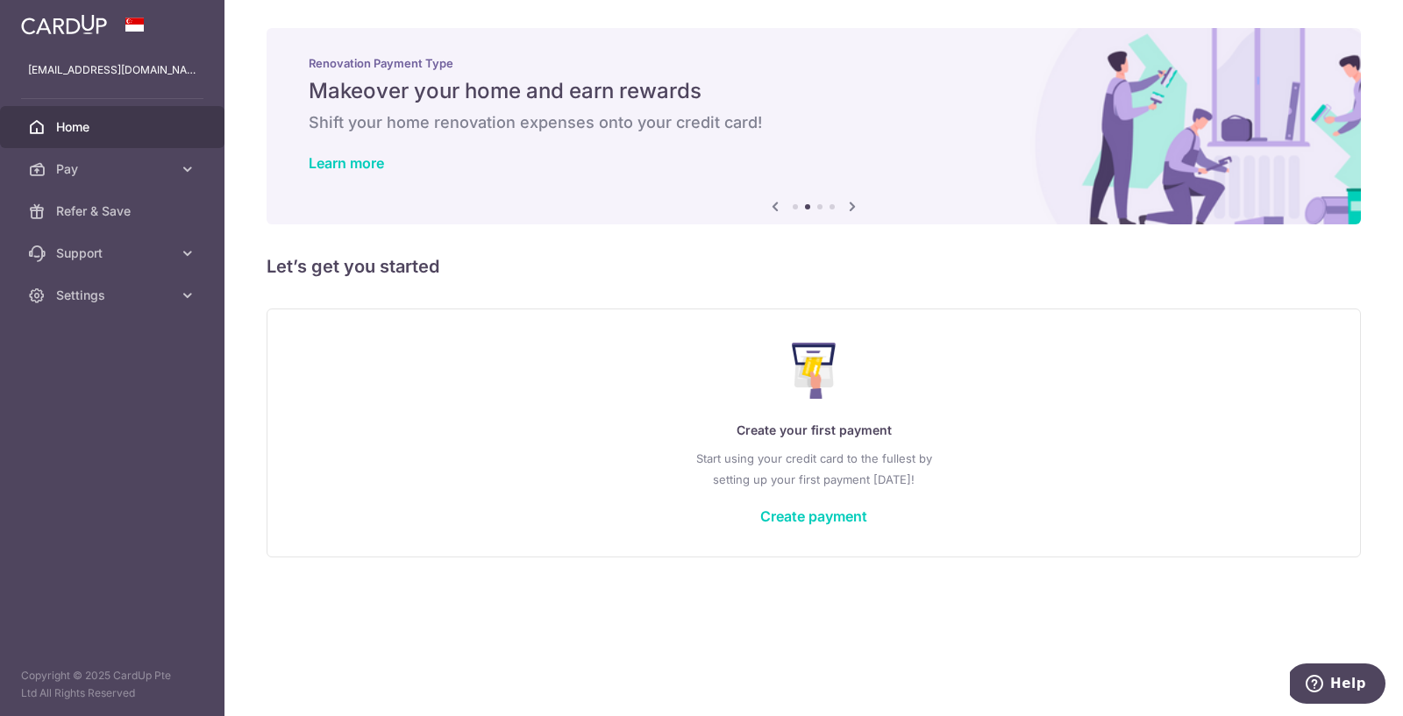
click at [775, 201] on icon at bounding box center [774, 206] width 21 height 22
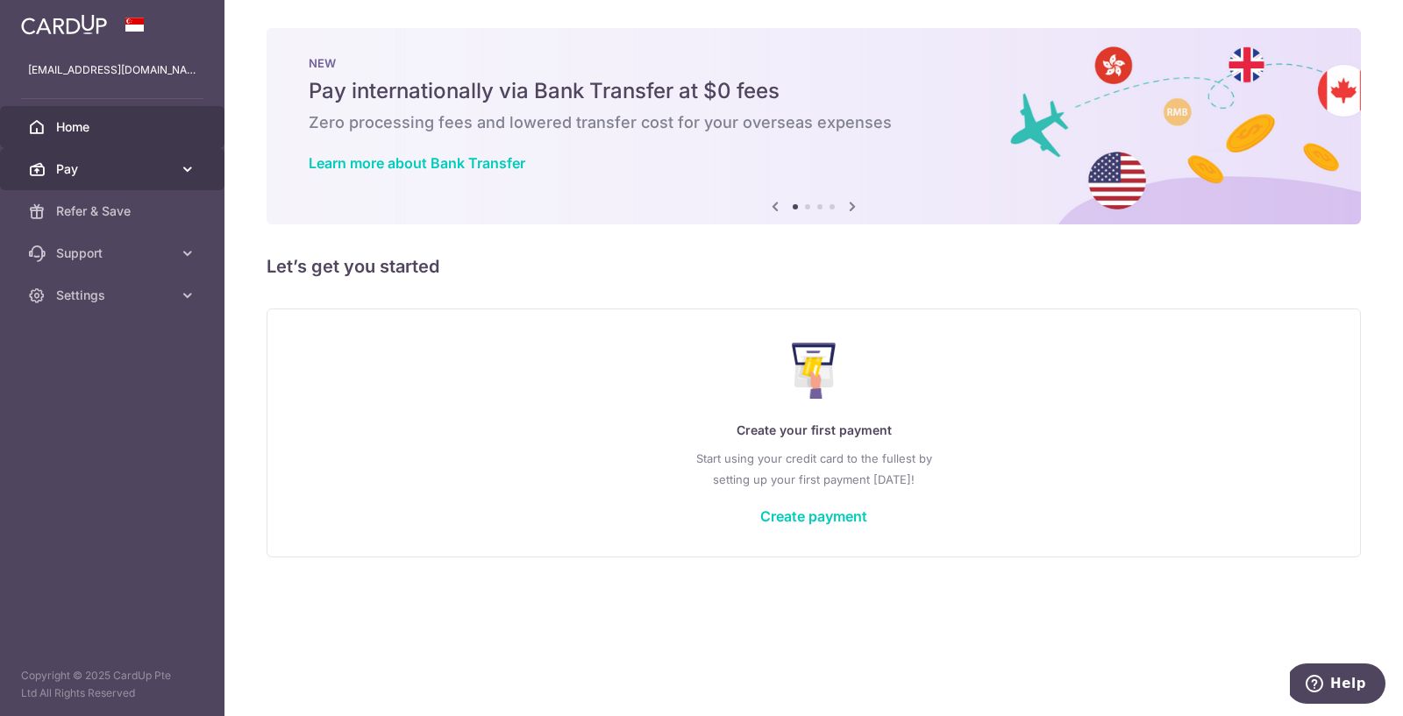
click at [117, 177] on link "Pay" at bounding box center [112, 169] width 224 height 42
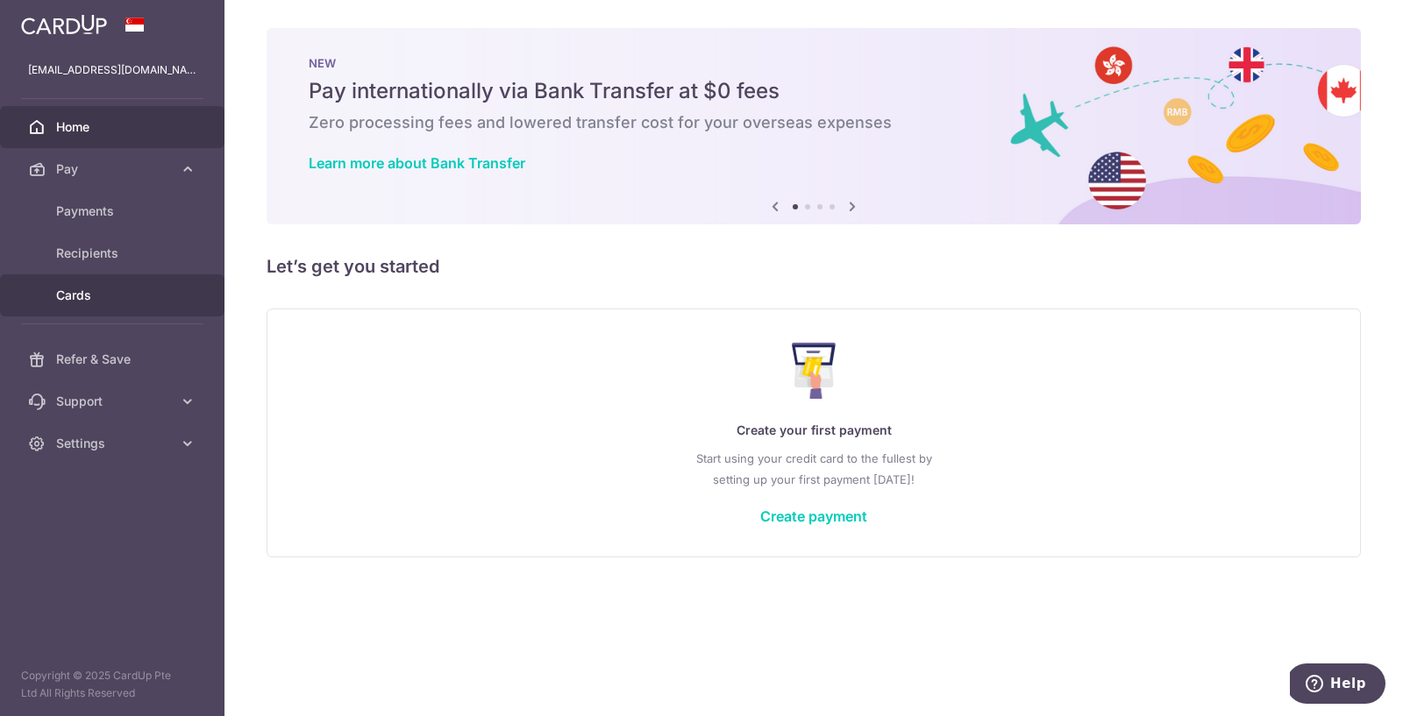
click at [117, 291] on span "Cards" at bounding box center [114, 296] width 116 height 18
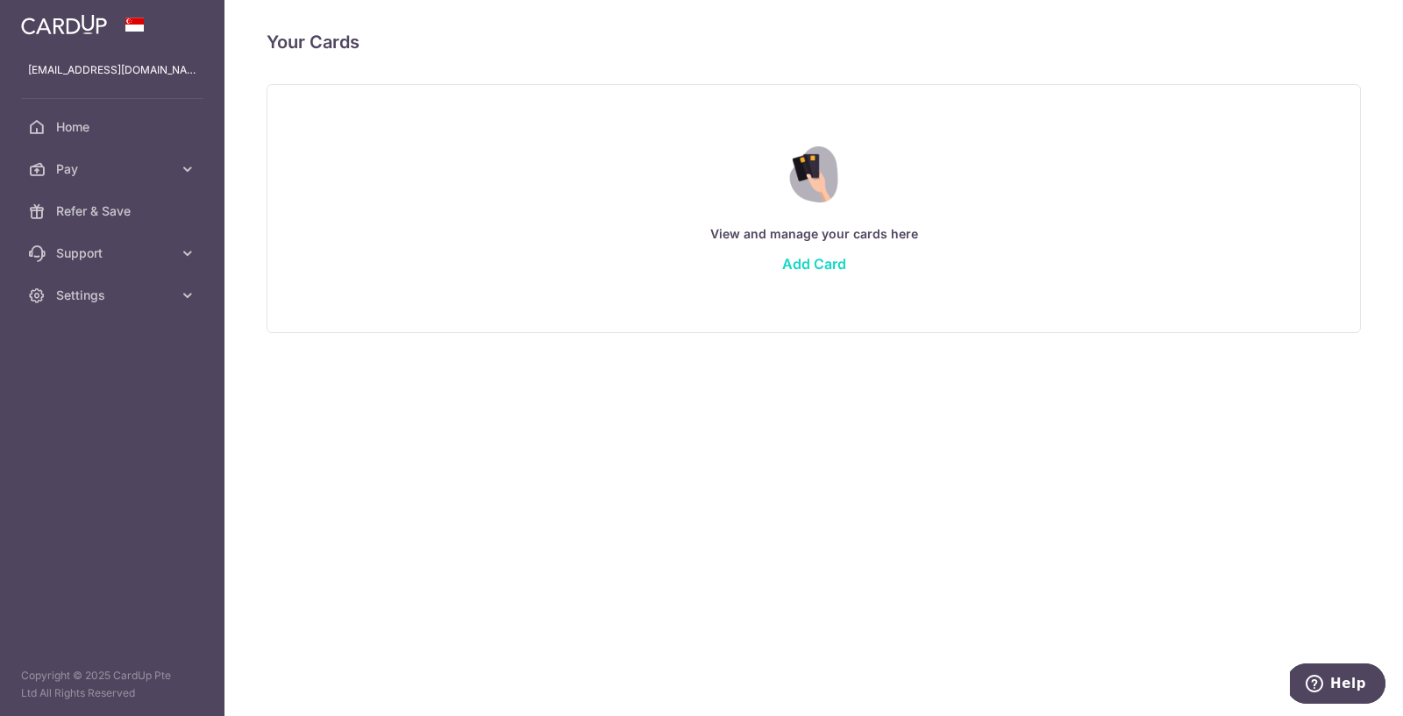
click at [788, 267] on link "Add Card" at bounding box center [814, 264] width 64 height 18
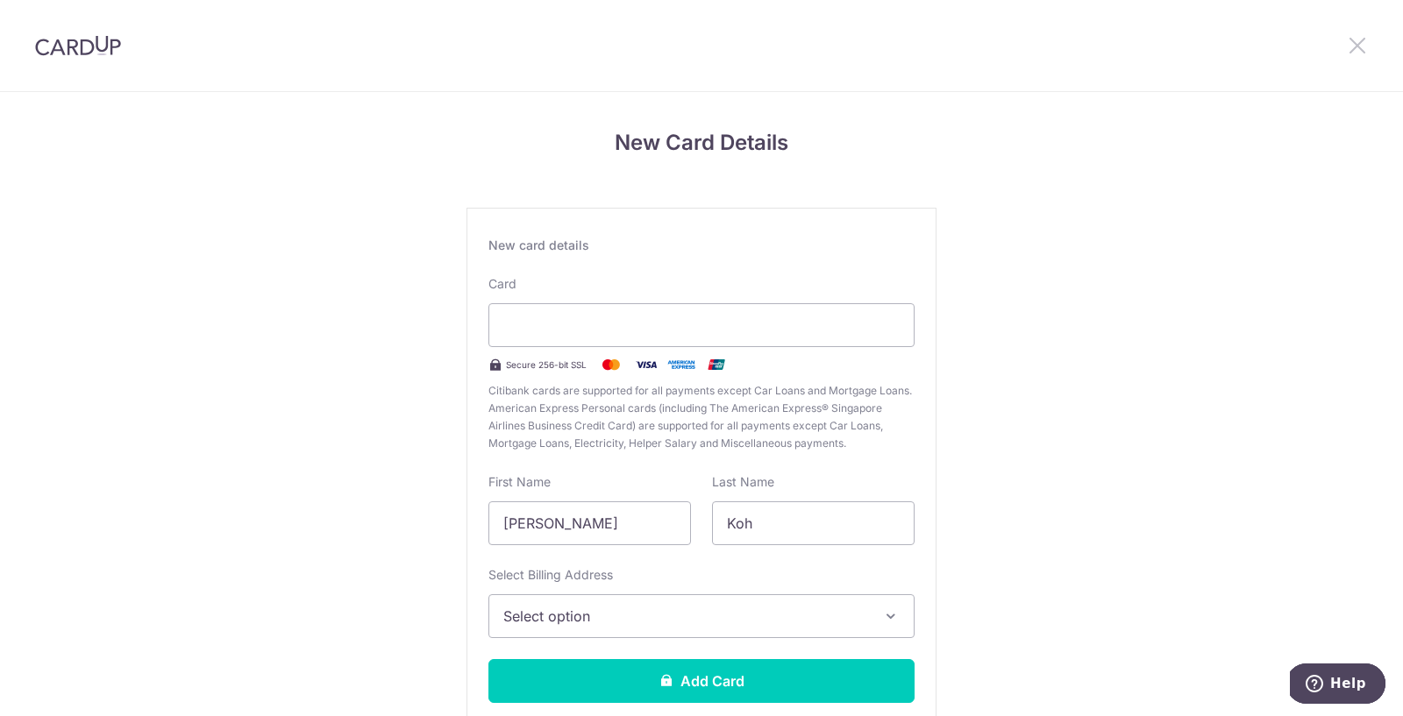
click at [1365, 40] on icon at bounding box center [1357, 45] width 21 height 22
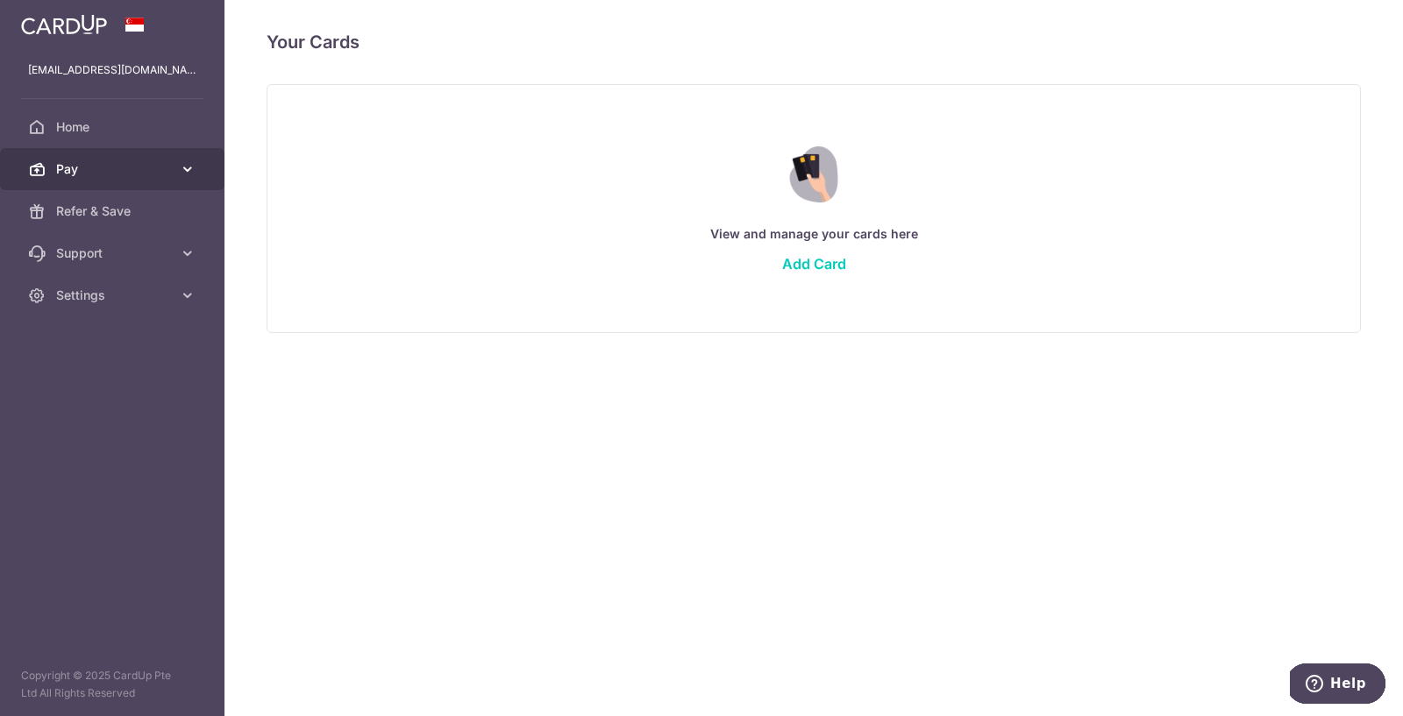
click at [124, 175] on span "Pay" at bounding box center [114, 169] width 116 height 18
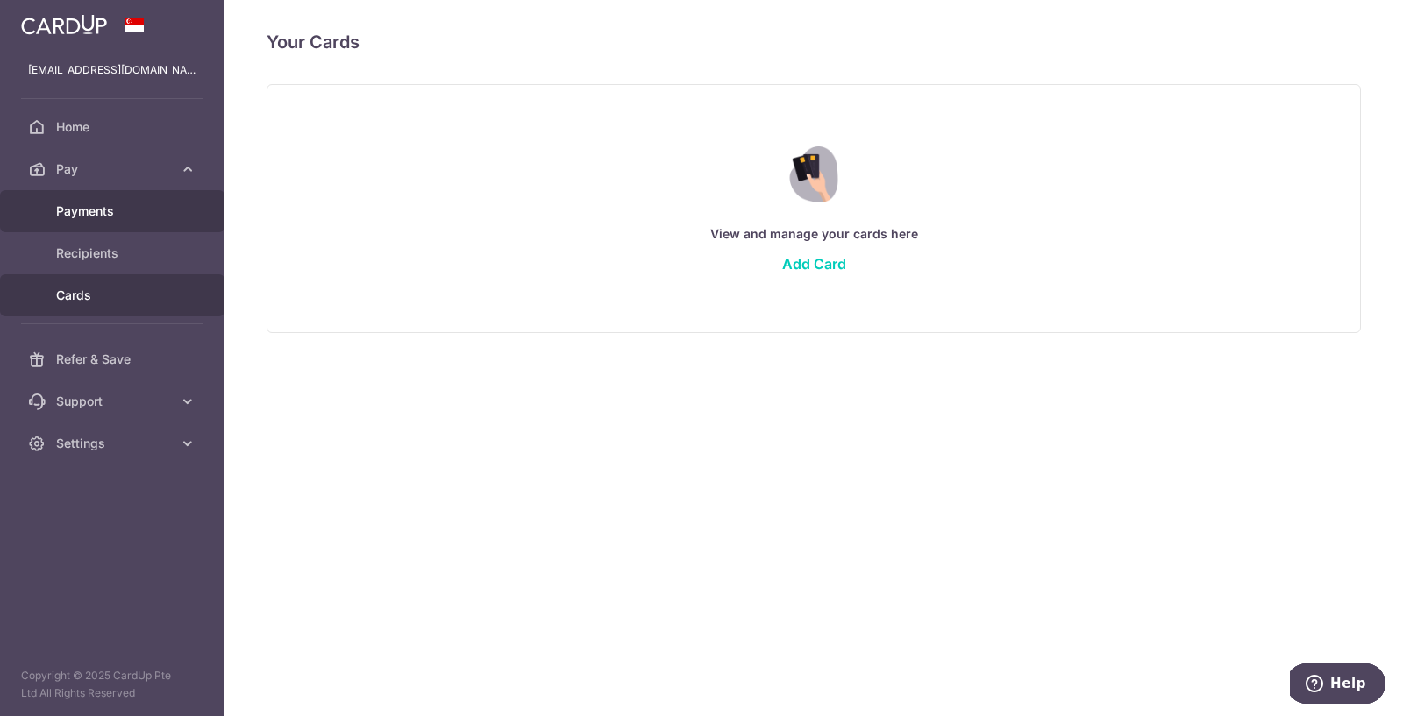
click at [109, 204] on span "Payments" at bounding box center [114, 212] width 116 height 18
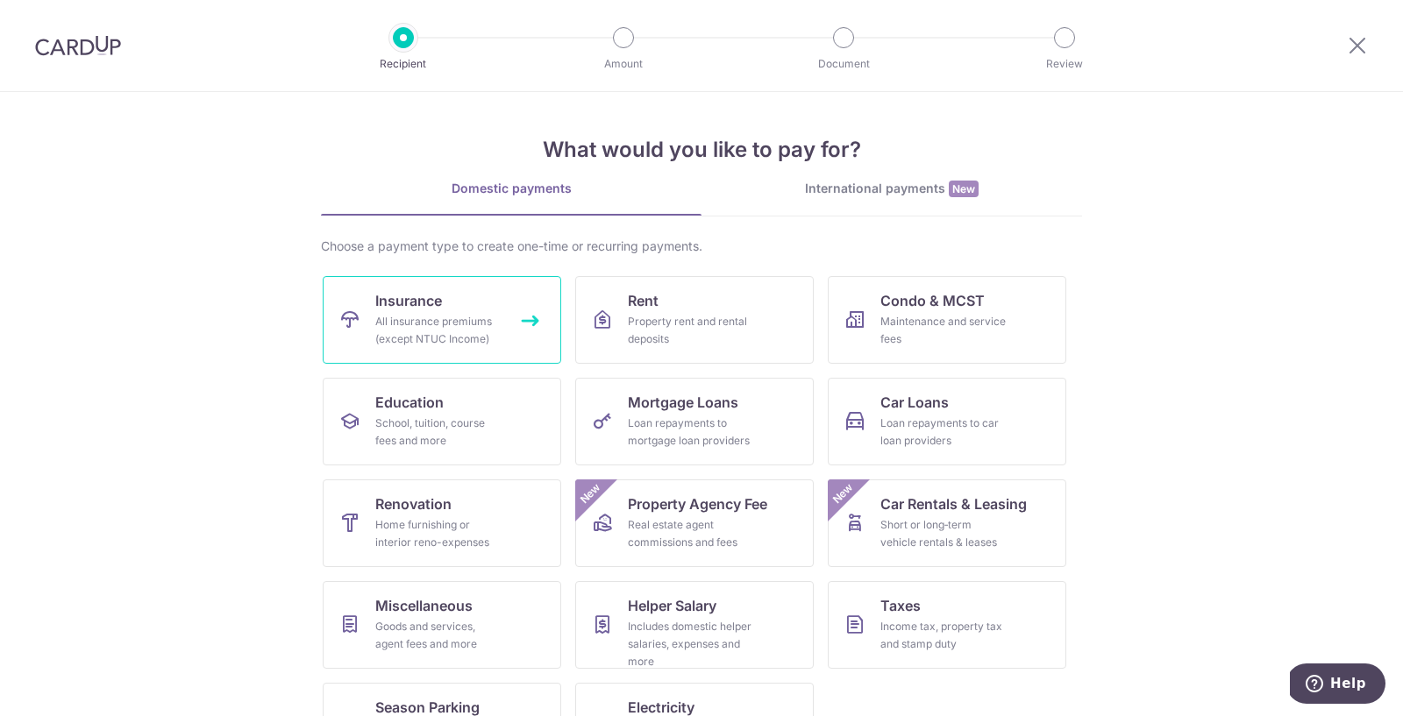
click at [531, 309] on link "Insurance All insurance premiums (except NTUC Income)" at bounding box center [442, 320] width 238 height 88
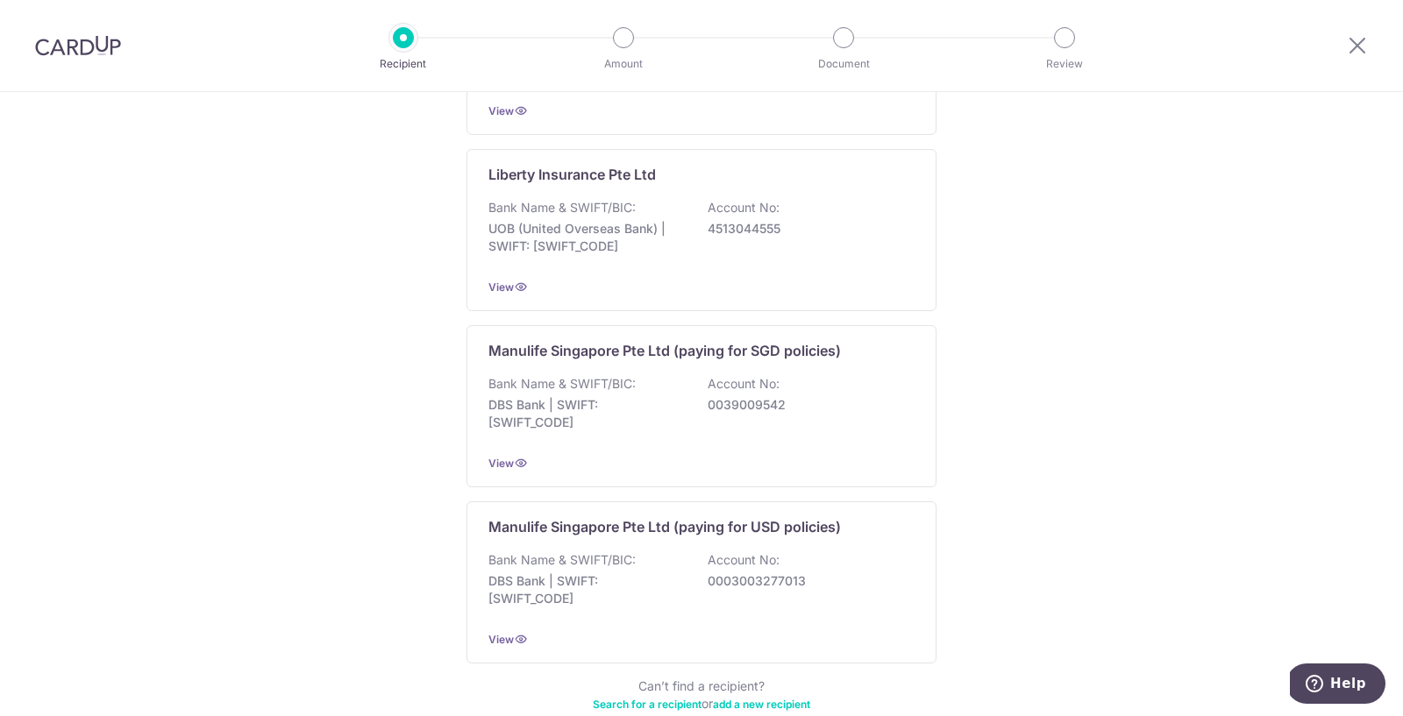
scroll to position [1667, 0]
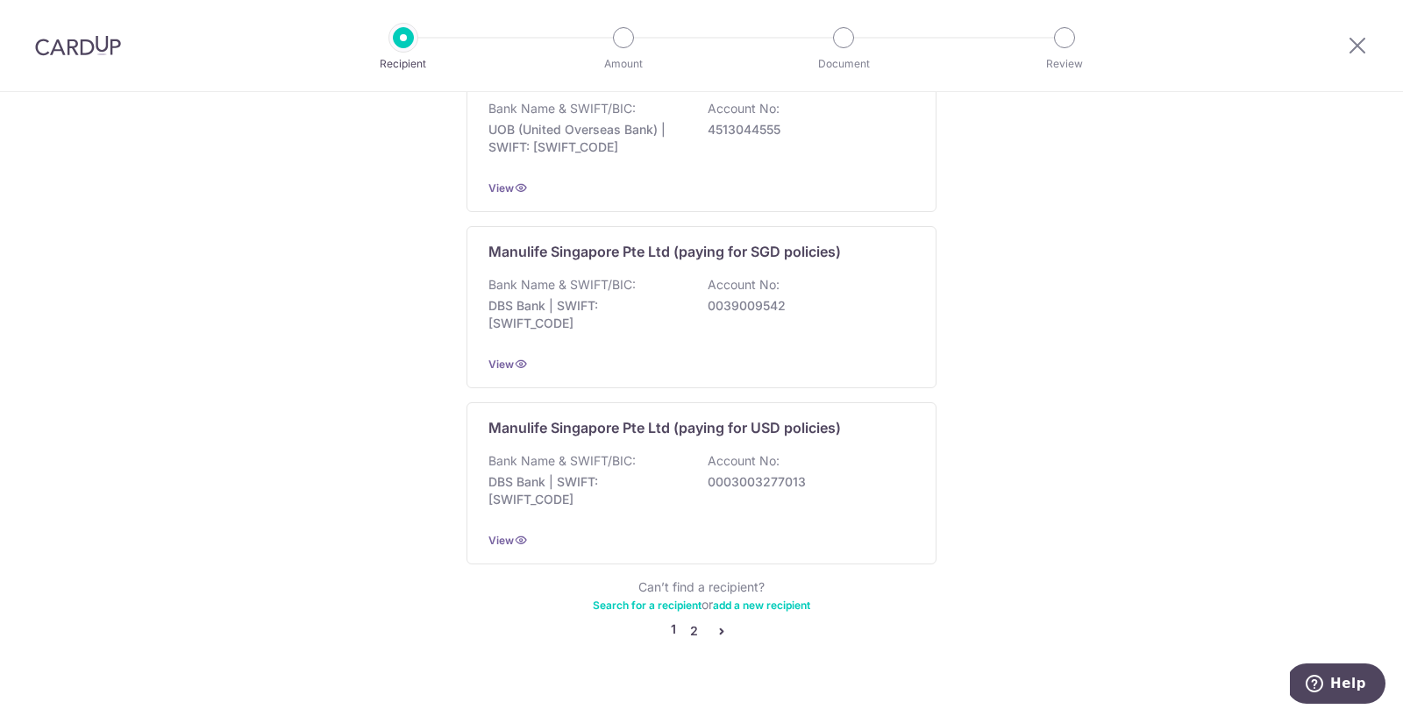
click at [696, 621] on link "2" at bounding box center [693, 631] width 21 height 21
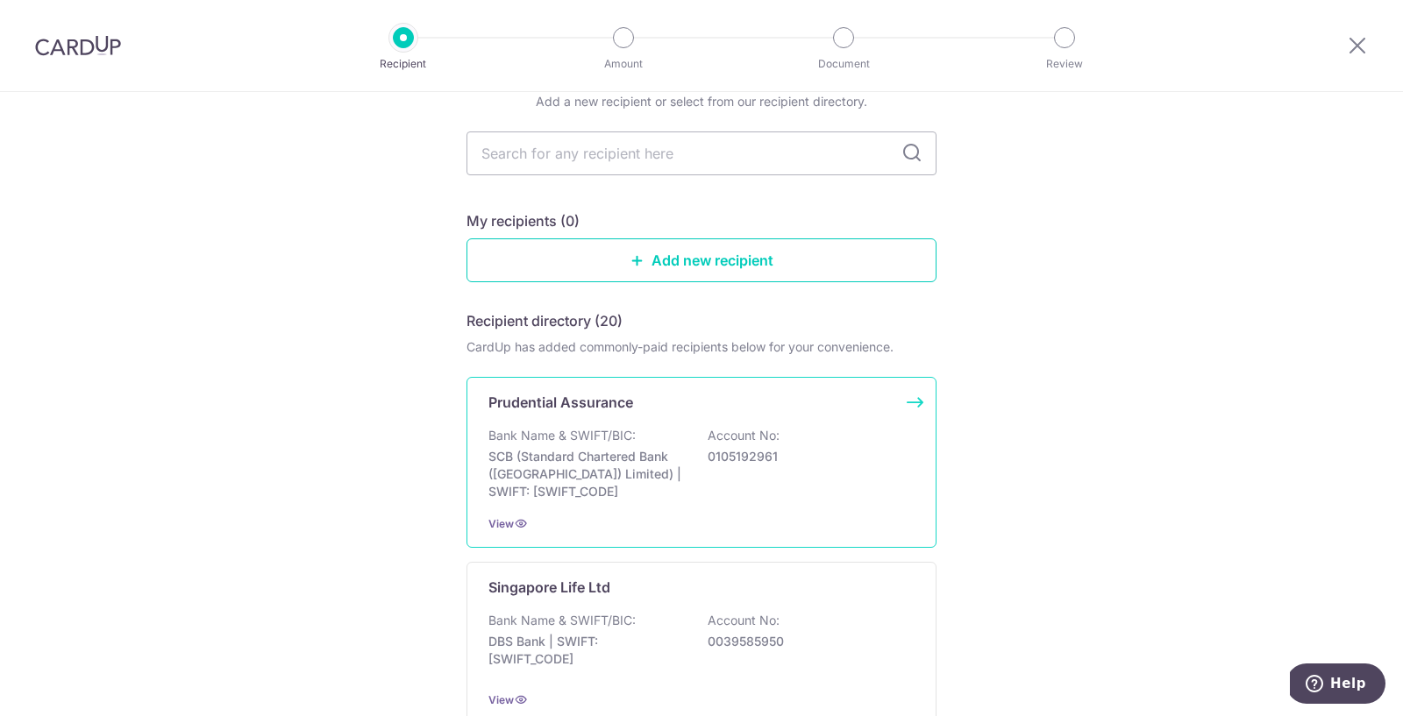
scroll to position [99, 0]
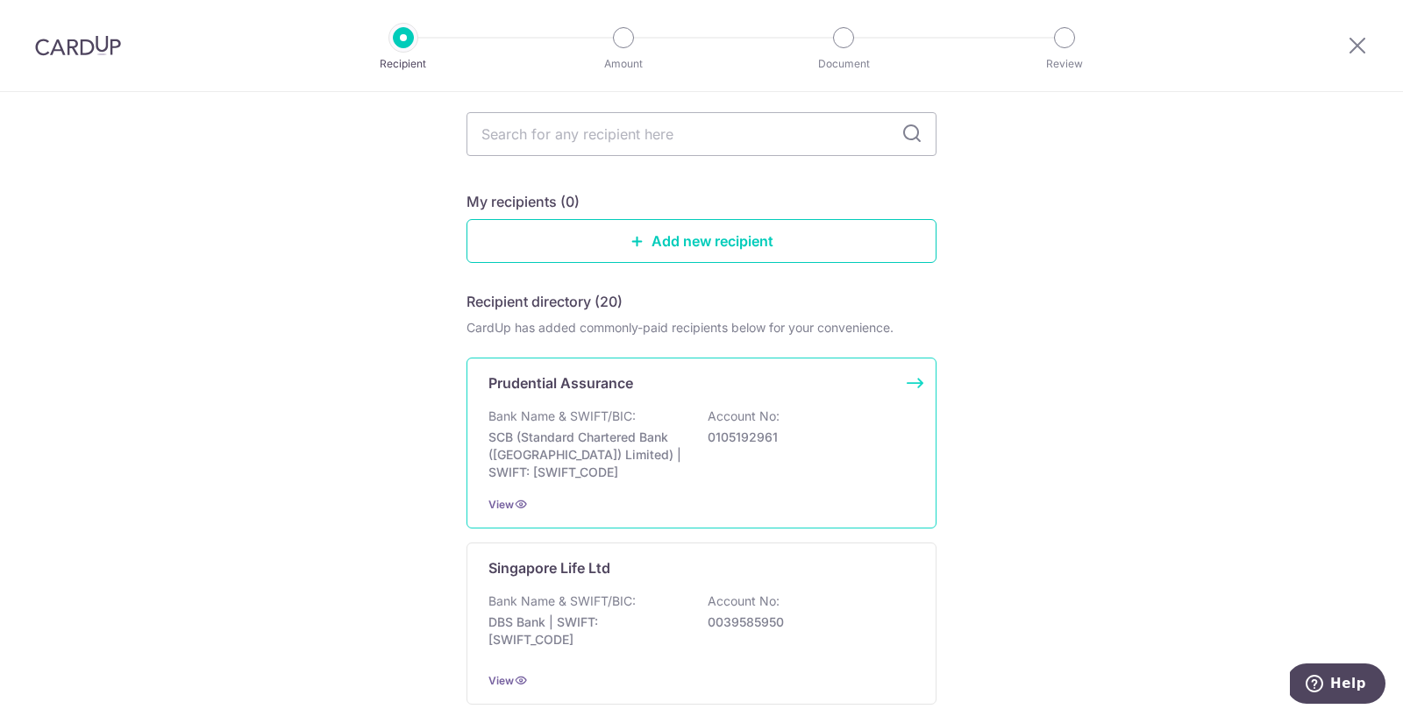
click at [777, 475] on div "Bank Name & SWIFT/BIC: SCB (Standard Chartered Bank (Singapore) Limited) | SWIF…" at bounding box center [701, 445] width 426 height 74
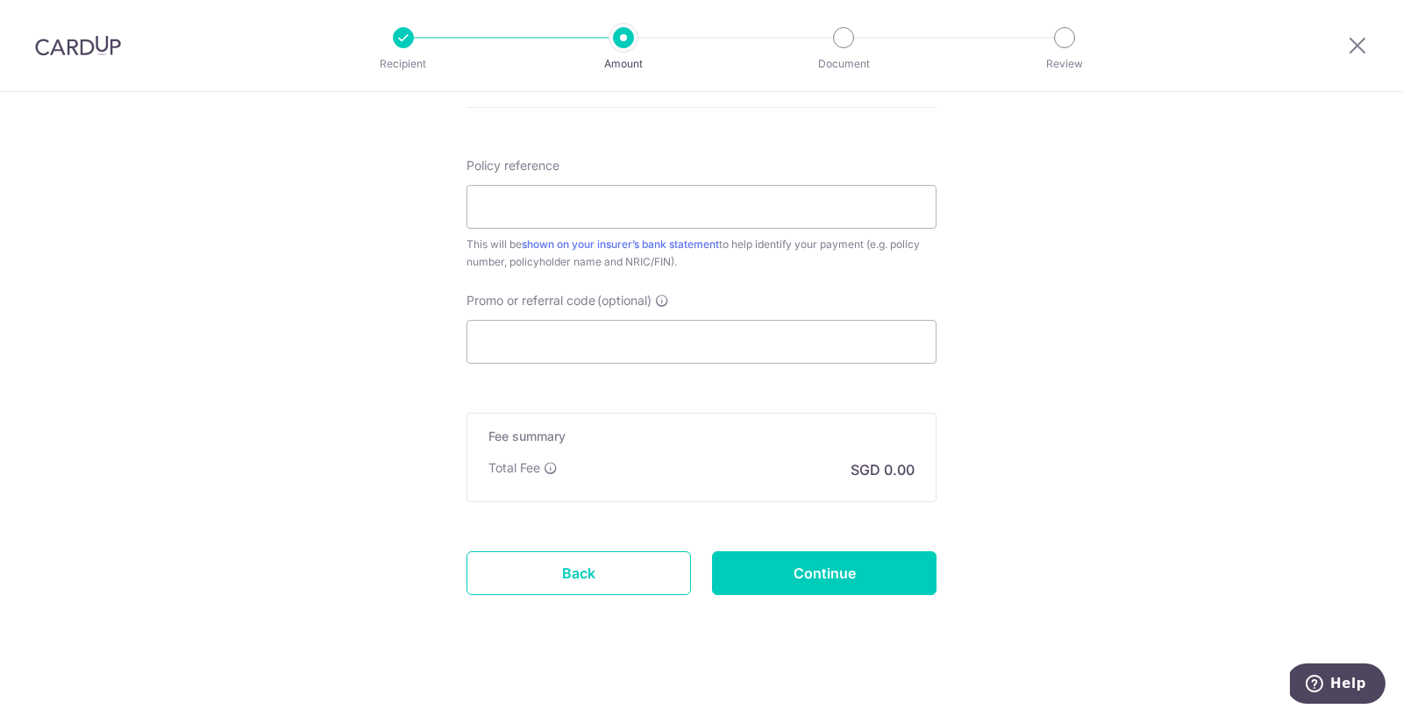
scroll to position [957, 0]
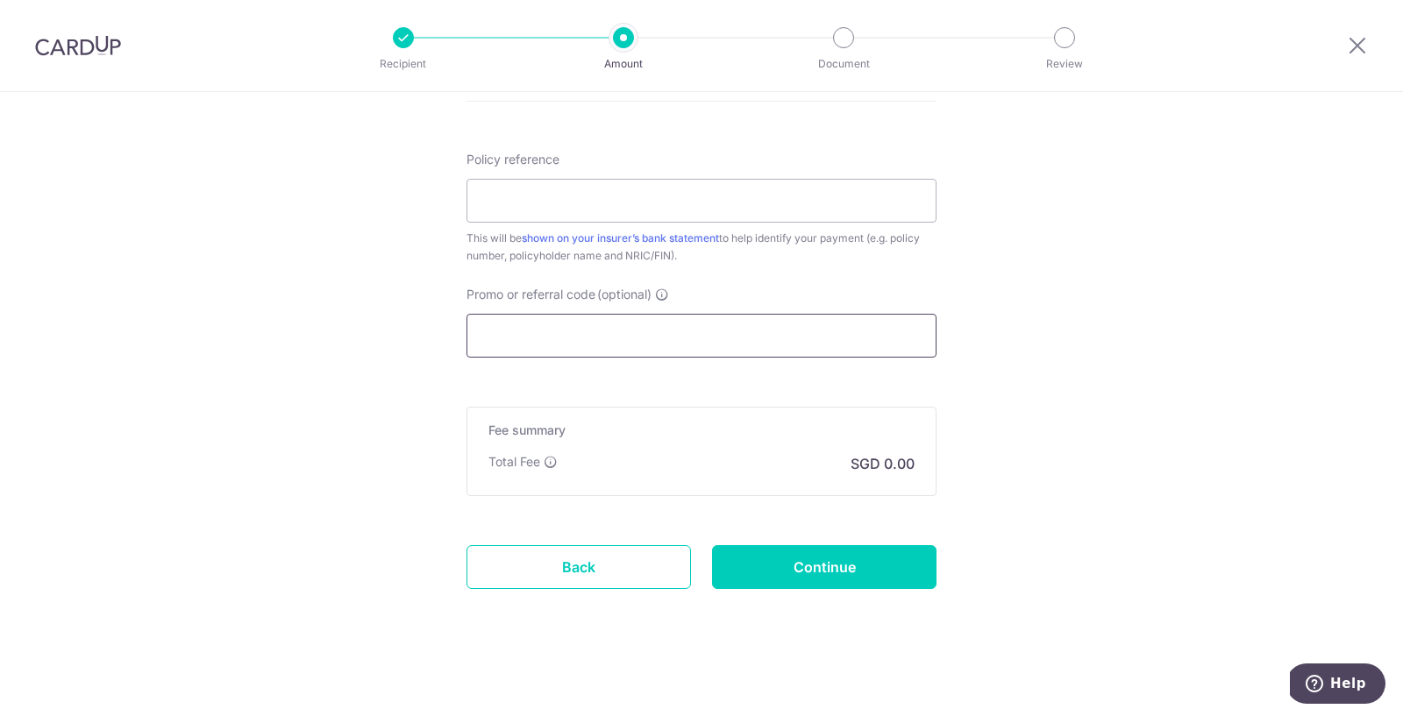
click at [701, 347] on input "Promo or referral code (optional)" at bounding box center [701, 336] width 470 height 44
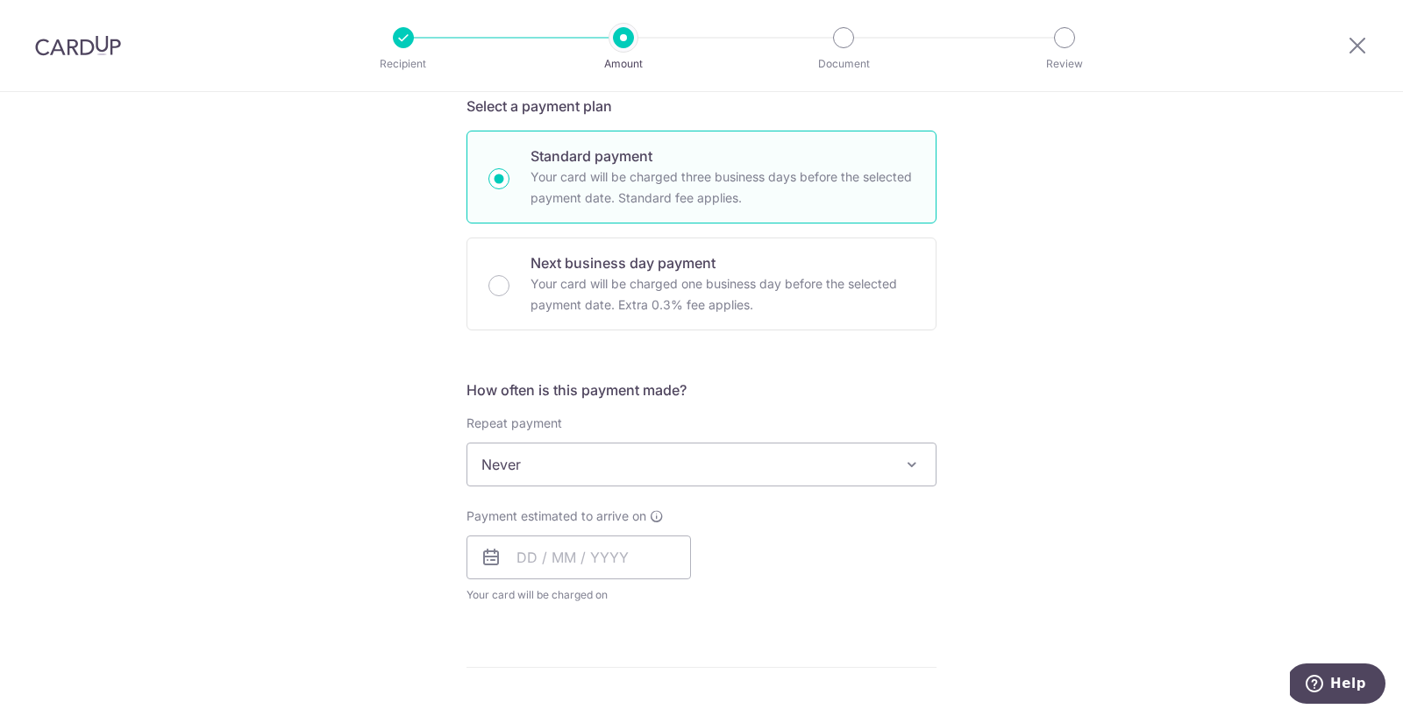
scroll to position [0, 0]
